Goal: Find specific page/section: Find specific page/section

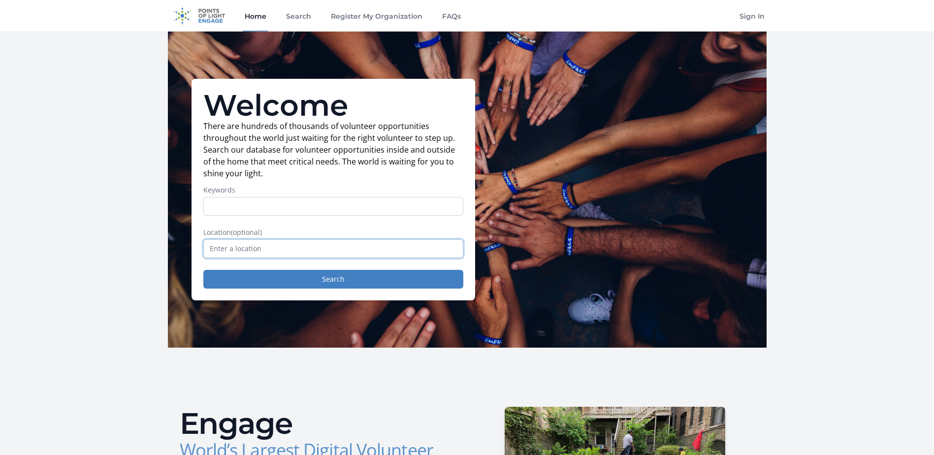
click at [279, 243] on input "text" at bounding box center [333, 248] width 260 height 19
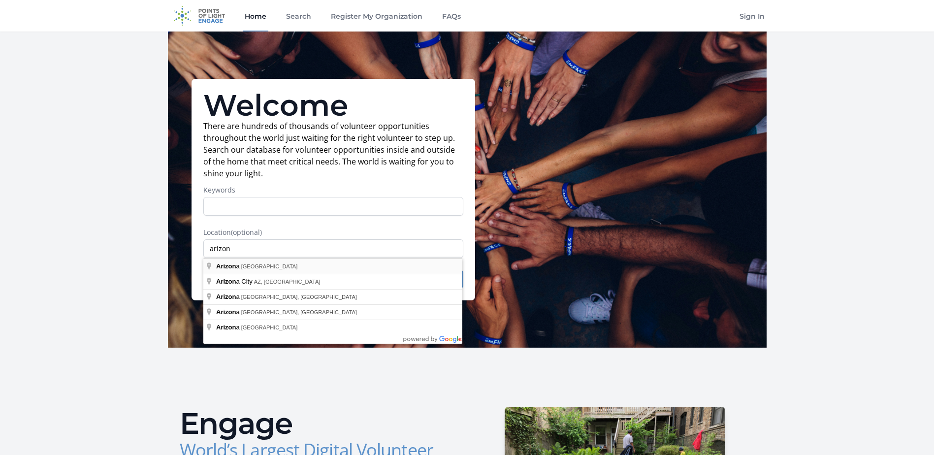
type input "[US_STATE], [GEOGRAPHIC_DATA]"
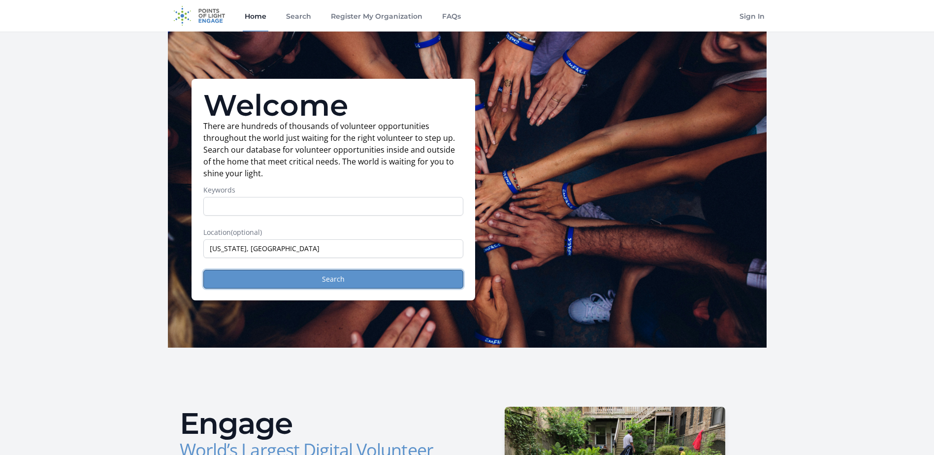
click at [251, 272] on button "Search" at bounding box center [333, 279] width 260 height 19
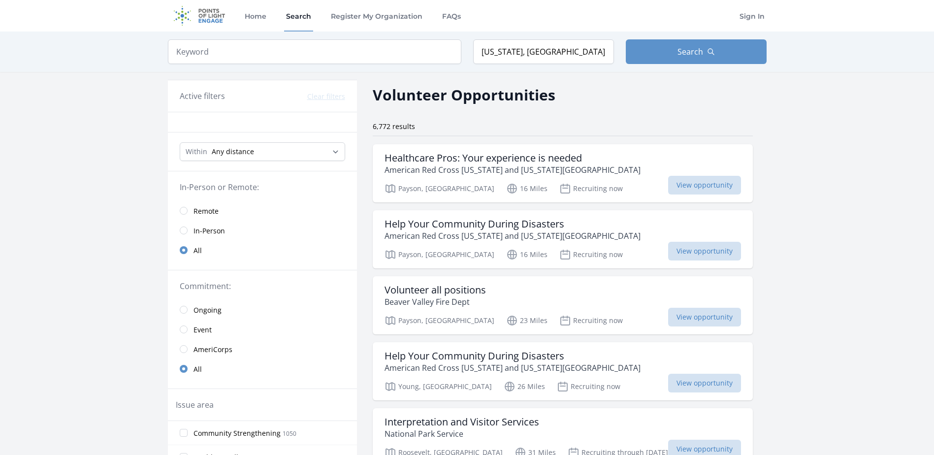
click at [192, 232] on link "In-Person" at bounding box center [262, 231] width 189 height 20
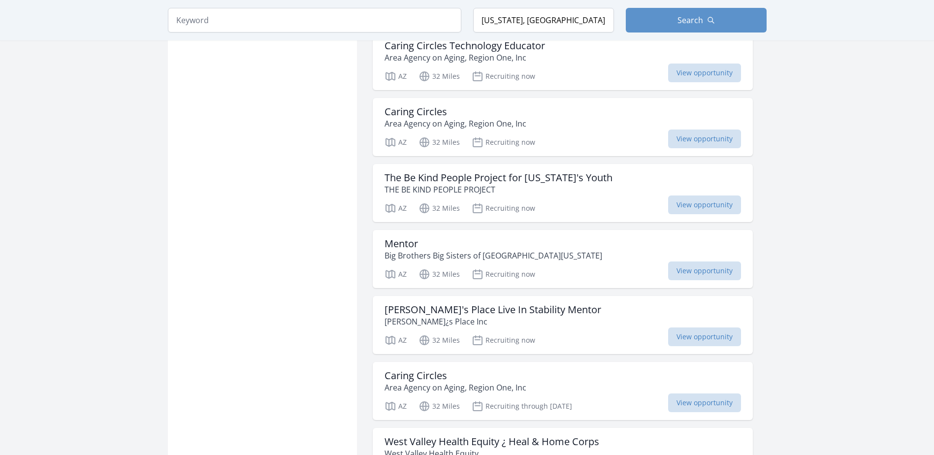
scroll to position [1084, 0]
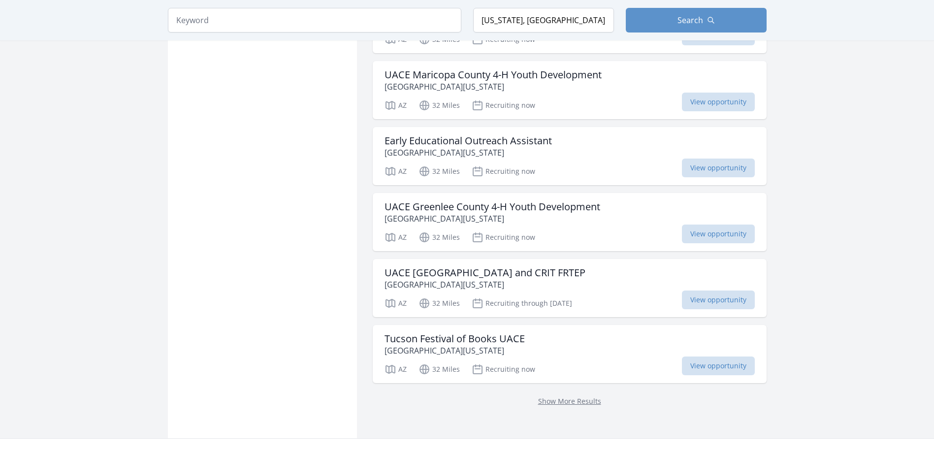
scroll to position [2561, 0]
